Goal: Task Accomplishment & Management: Use online tool/utility

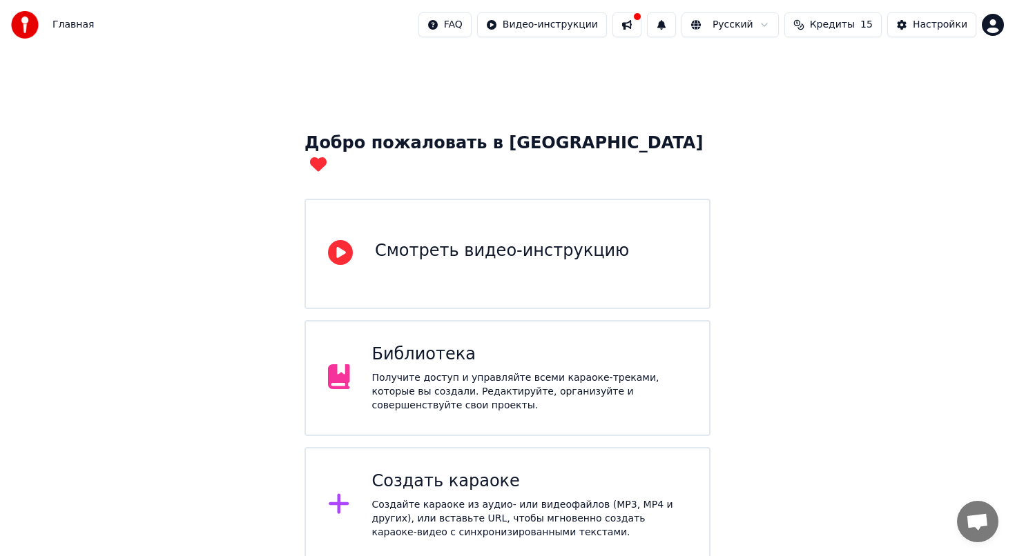
click at [521, 473] on div "Создать караоке Создайте караоке из аудио- или видеофайлов (MP3, MP4 и других),…" at bounding box center [529, 505] width 315 height 69
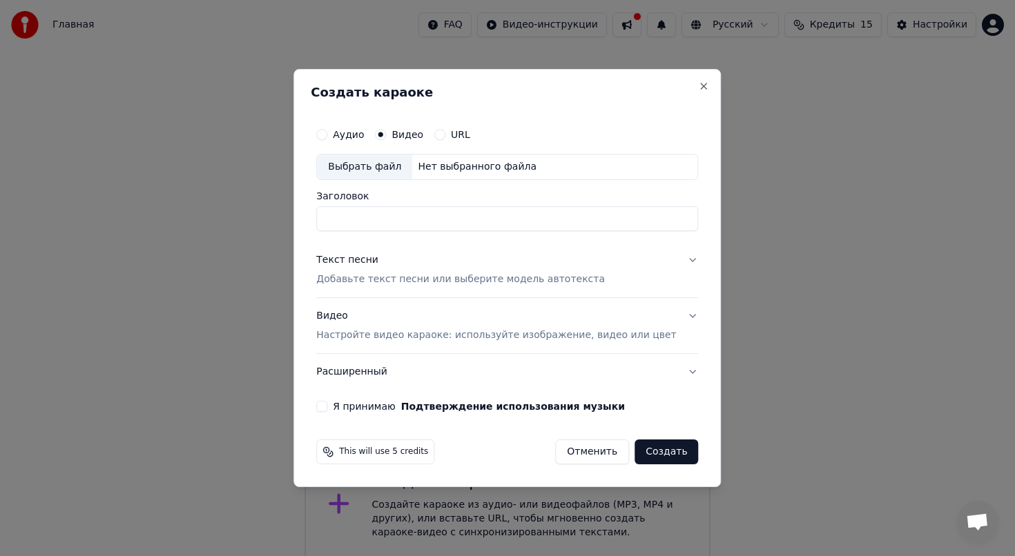
click at [376, 168] on div "Выбрать файл" at bounding box center [364, 167] width 95 height 25
click at [396, 279] on p "Добавьте текст песни или выберите модель автотекста" at bounding box center [460, 280] width 289 height 14
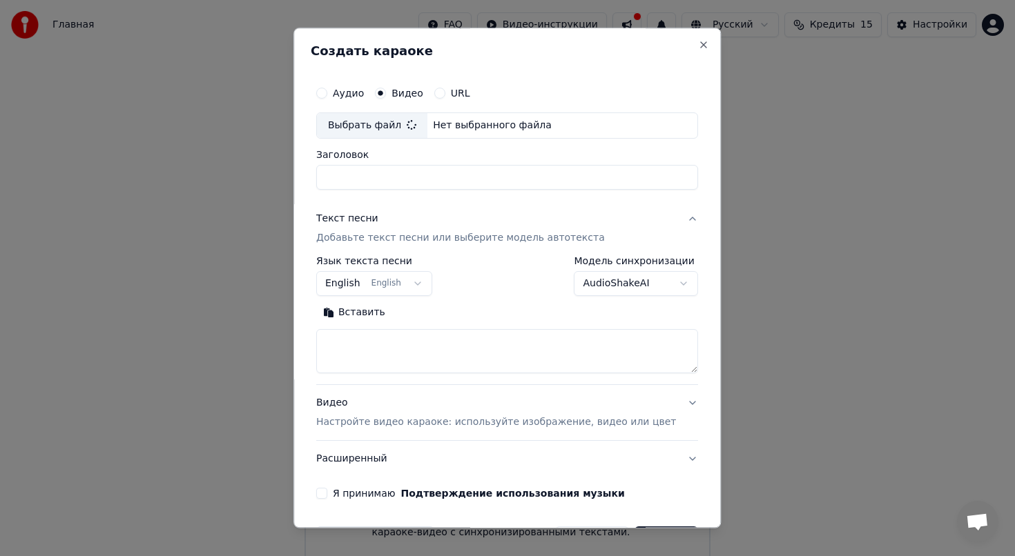
click at [384, 353] on textarea at bounding box center [507, 351] width 382 height 44
type input "**********"
click at [417, 282] on button "English English" at bounding box center [374, 283] width 116 height 25
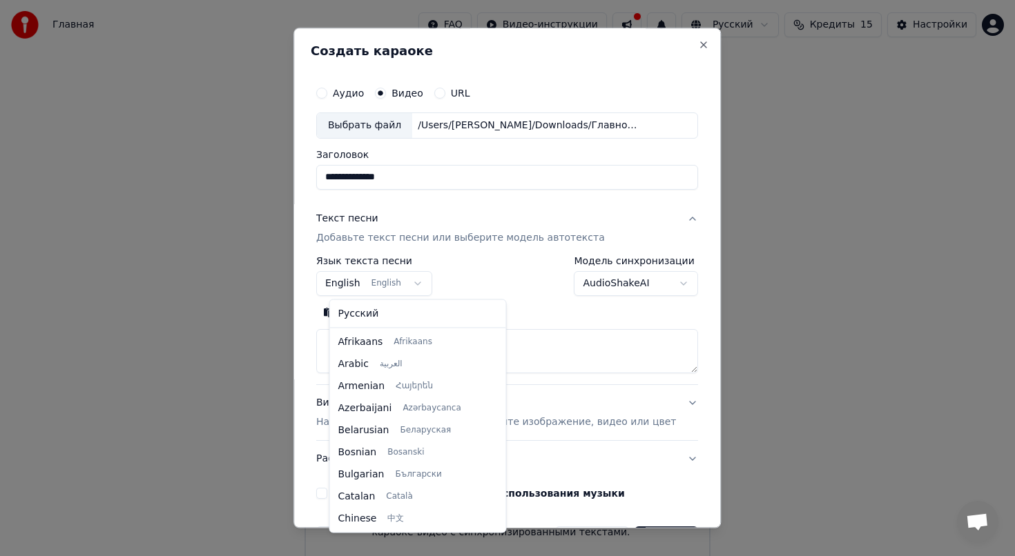
scroll to position [110, 0]
select select "**"
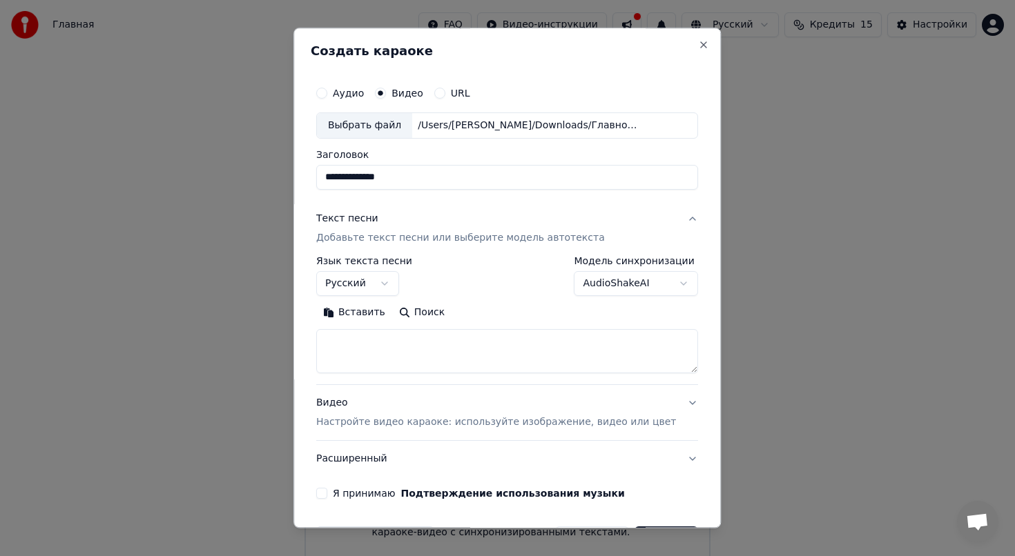
click at [380, 346] on textarea at bounding box center [507, 351] width 382 height 44
paste textarea "**********"
type textarea "**********"
click at [342, 497] on div "Я принимаю Подтверждение использования музыки" at bounding box center [507, 493] width 382 height 11
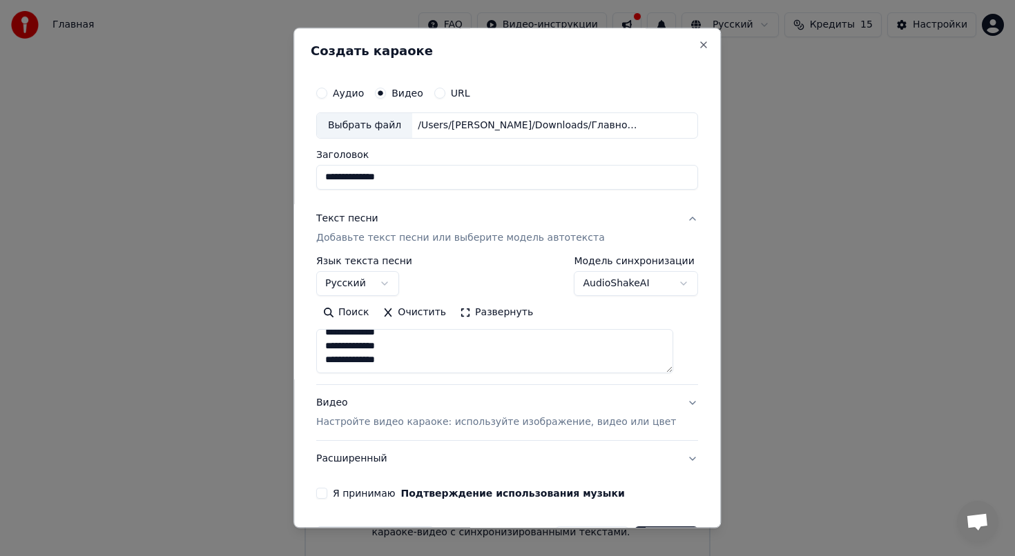
click at [327, 495] on button "Я принимаю Подтверждение использования музыки" at bounding box center [321, 493] width 11 height 11
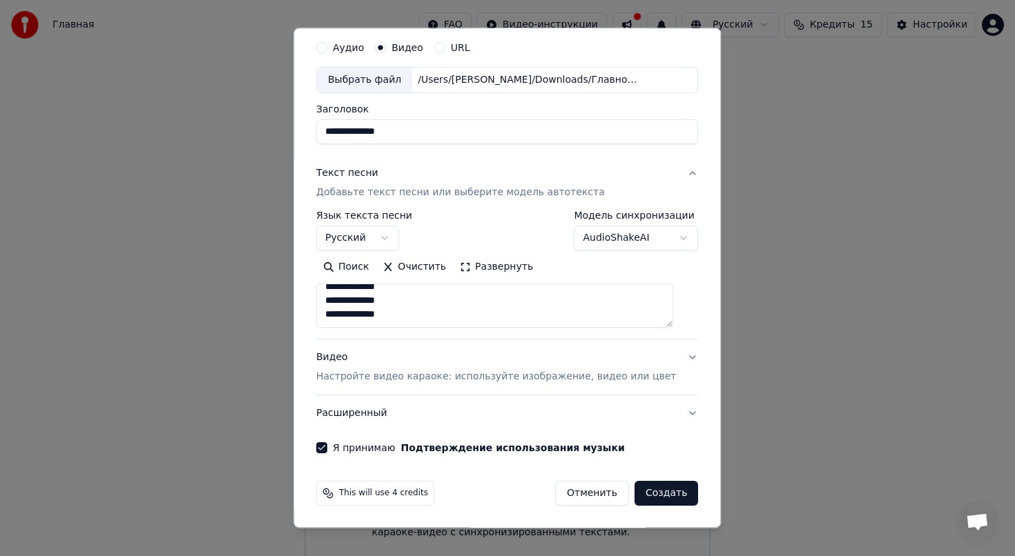
click at [655, 482] on button "Создать" at bounding box center [666, 493] width 64 height 25
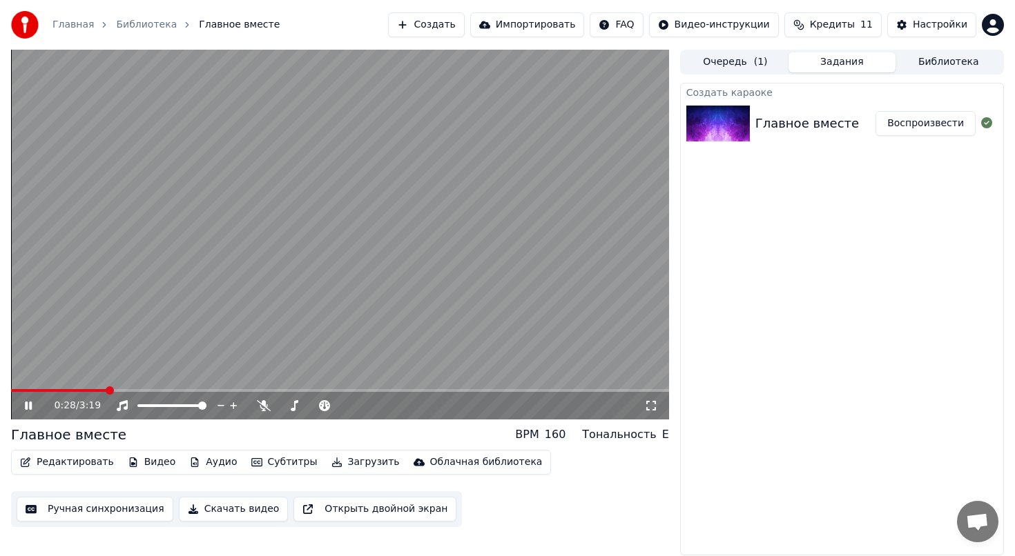
click at [14, 390] on span at bounding box center [58, 390] width 95 height 3
click at [269, 405] on icon at bounding box center [264, 405] width 14 height 11
click at [308, 405] on span at bounding box center [308, 406] width 8 height 8
click at [321, 405] on span at bounding box center [313, 406] width 69 height 3
click at [346, 405] on span at bounding box center [344, 406] width 8 height 8
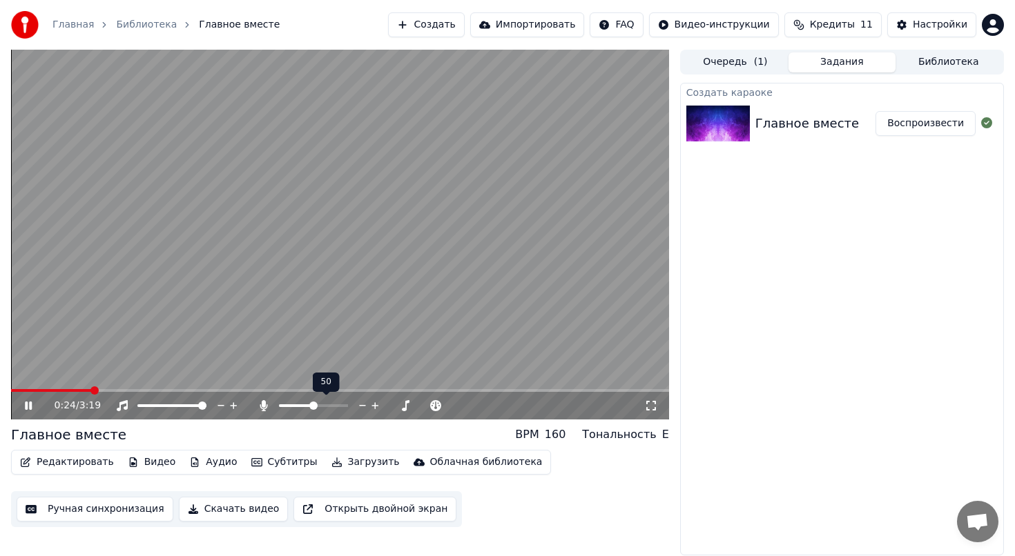
click at [313, 406] on span at bounding box center [313, 406] width 8 height 8
click at [652, 406] on icon at bounding box center [651, 405] width 14 height 11
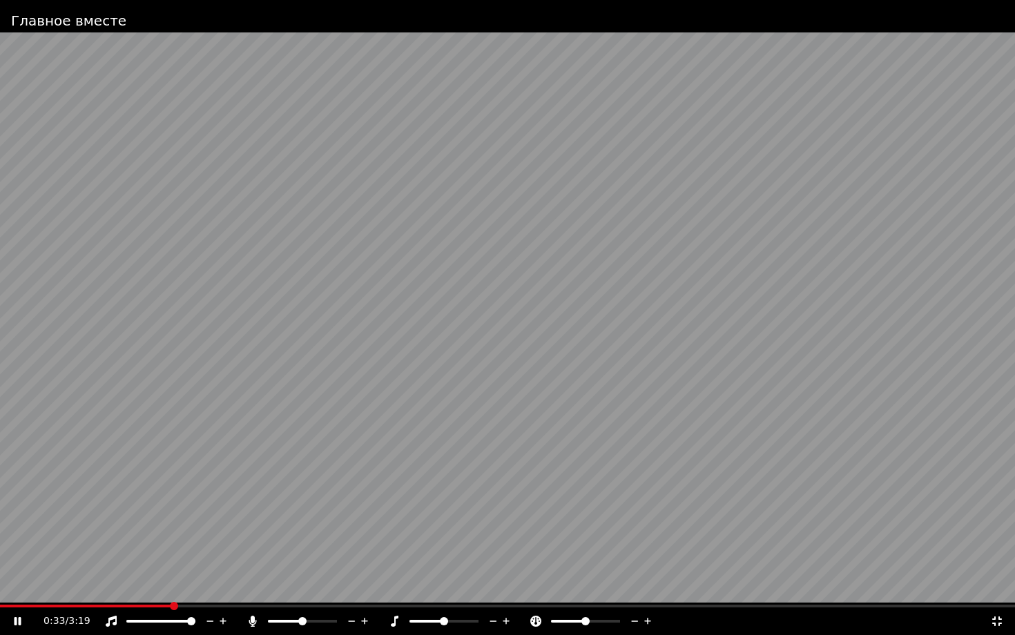
click at [997, 556] on icon at bounding box center [997, 621] width 14 height 11
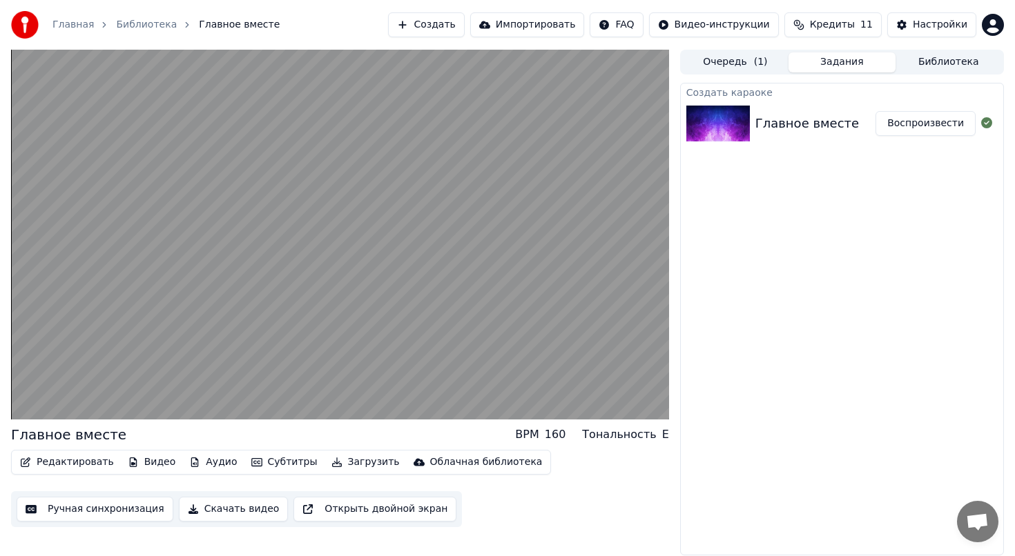
click at [210, 510] on button "Скачать видео" at bounding box center [234, 509] width 110 height 25
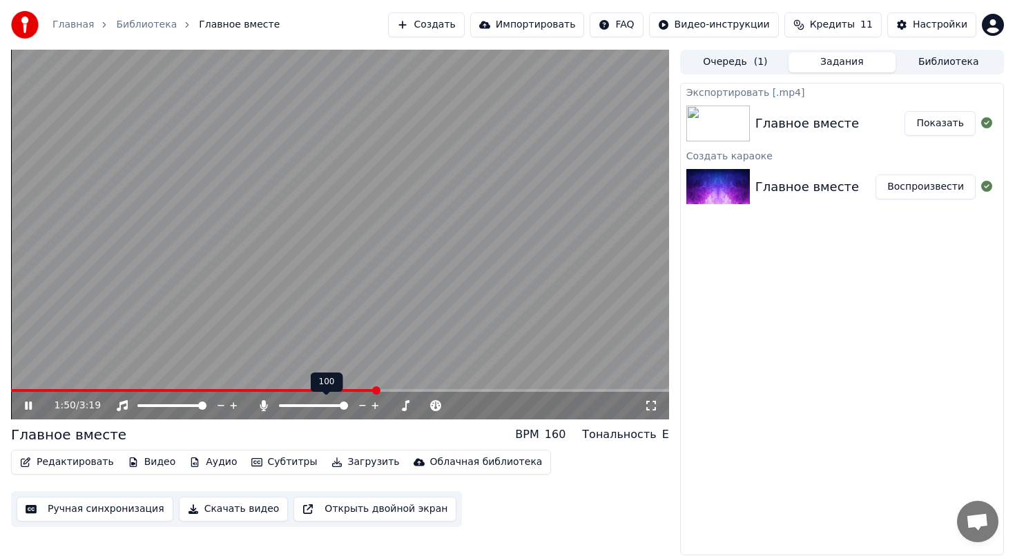
click at [348, 403] on span at bounding box center [344, 406] width 8 height 8
click at [313, 405] on span at bounding box center [313, 406] width 69 height 3
click at [26, 404] on icon at bounding box center [28, 406] width 7 height 8
